Goal: Find specific page/section: Find specific page/section

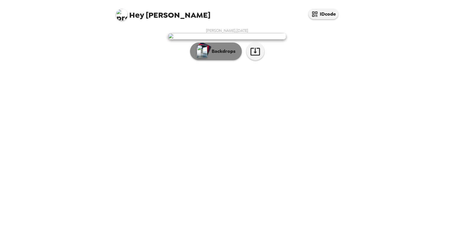
click at [221, 60] on button "Backdrops" at bounding box center [216, 52] width 52 height 18
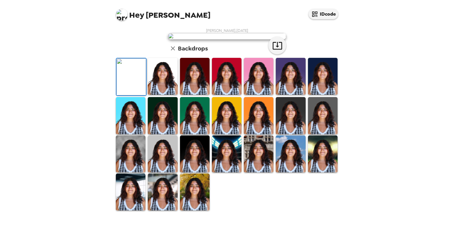
scroll to position [73, 0]
click at [314, 134] on img at bounding box center [323, 115] width 30 height 37
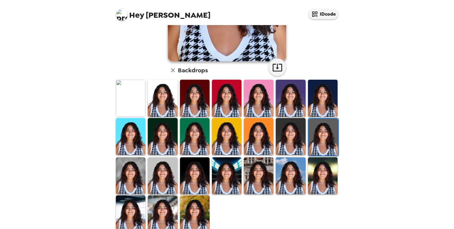
scroll to position [129, 0]
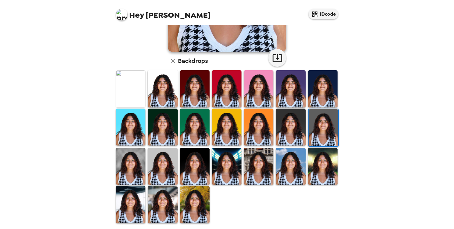
click at [172, 166] on img at bounding box center [163, 166] width 30 height 37
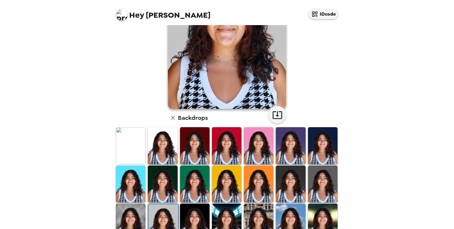
scroll to position [73, 0]
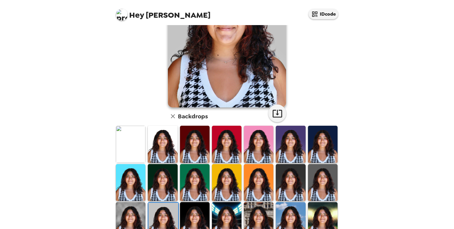
click at [199, 143] on img at bounding box center [195, 144] width 30 height 37
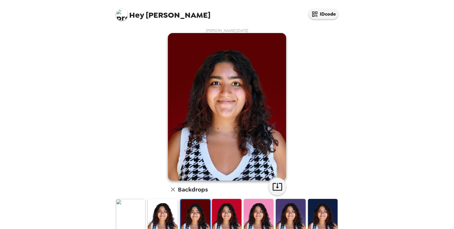
scroll to position [9, 0]
